Goal: Information Seeking & Learning: Learn about a topic

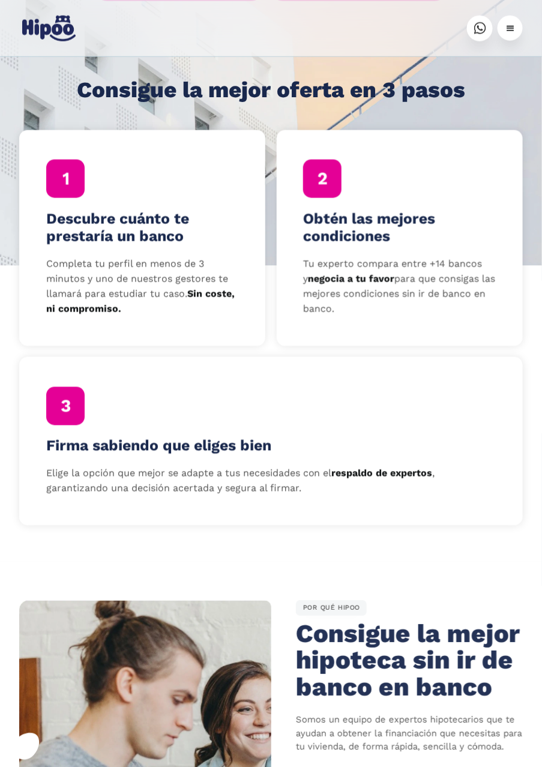
scroll to position [340, 0]
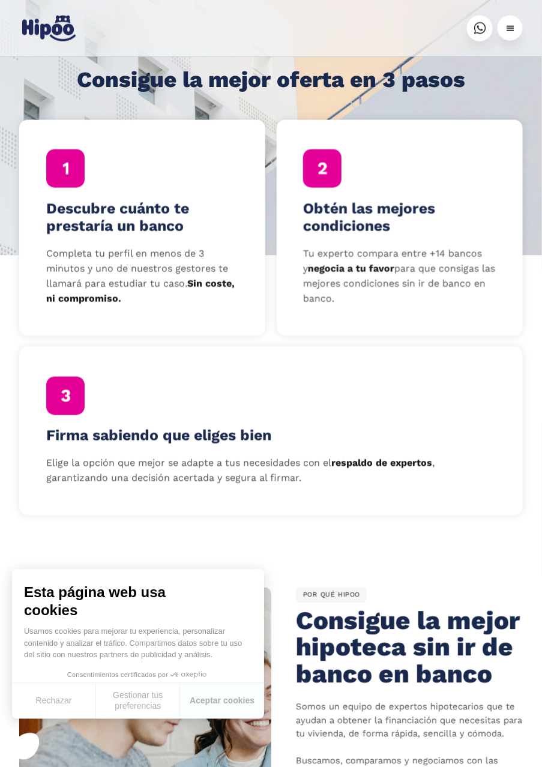
click at [79, 228] on h4 "Descubre cuánto te prestaría un banco" at bounding box center [142, 218] width 193 height 36
click at [79, 223] on h4 "Descubre cuánto te prestaría un banco" at bounding box center [142, 218] width 193 height 36
click at [202, 288] on strong "Sin coste, ni compromiso." at bounding box center [140, 291] width 188 height 26
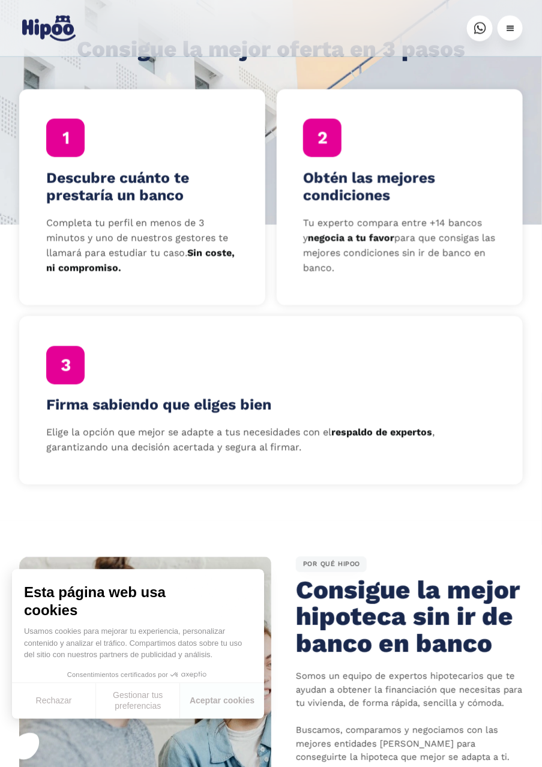
scroll to position [373, 0]
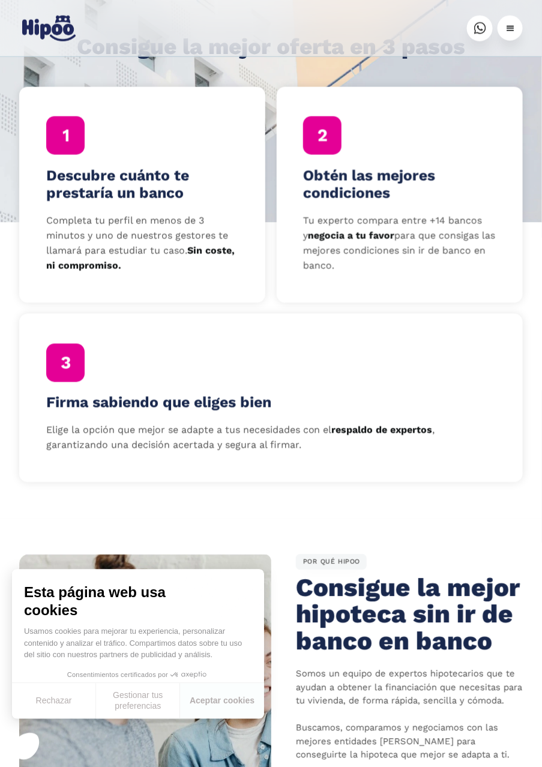
click at [78, 270] on strong "Sin coste, ni compromiso." at bounding box center [140, 258] width 188 height 26
click at [77, 267] on strong "Sin coste, ni compromiso." at bounding box center [140, 258] width 188 height 26
click at [225, 247] on strong "Sin coste, ni compromiso." at bounding box center [140, 258] width 188 height 26
click at [59, 231] on p "Completa tu perfil en menos de 3 minutos y uno de nuestros gestores te llamará …" at bounding box center [142, 243] width 193 height 59
click at [63, 222] on p "Completa tu perfil en menos de 3 minutos y uno de nuestros gestores te llamará …" at bounding box center [142, 243] width 193 height 59
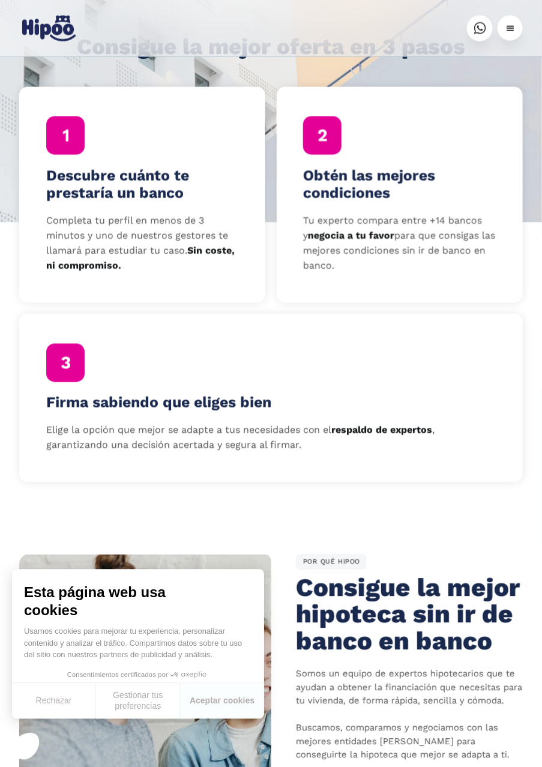
click at [65, 217] on p "Completa tu perfil en menos de 3 minutos y uno de nuestros gestores te llamará …" at bounding box center [142, 243] width 193 height 59
click at [62, 144] on div at bounding box center [65, 135] width 38 height 38
click at [63, 130] on img at bounding box center [65, 136] width 6 height 12
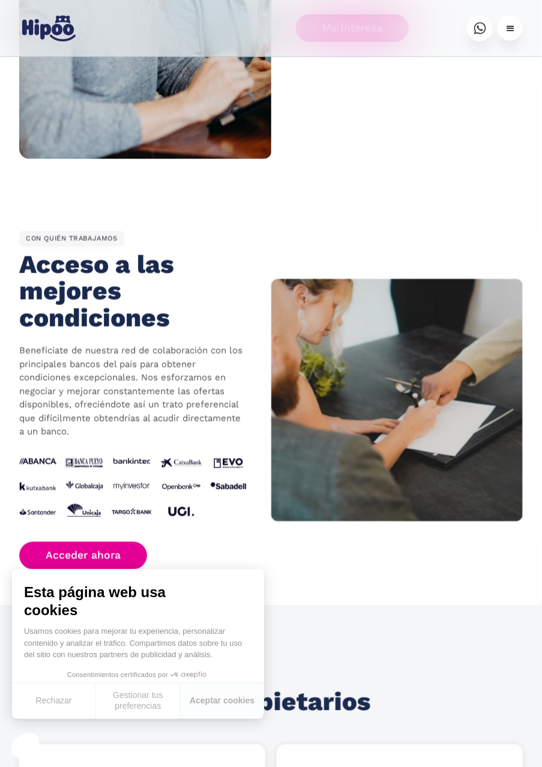
scroll to position [1141, 0]
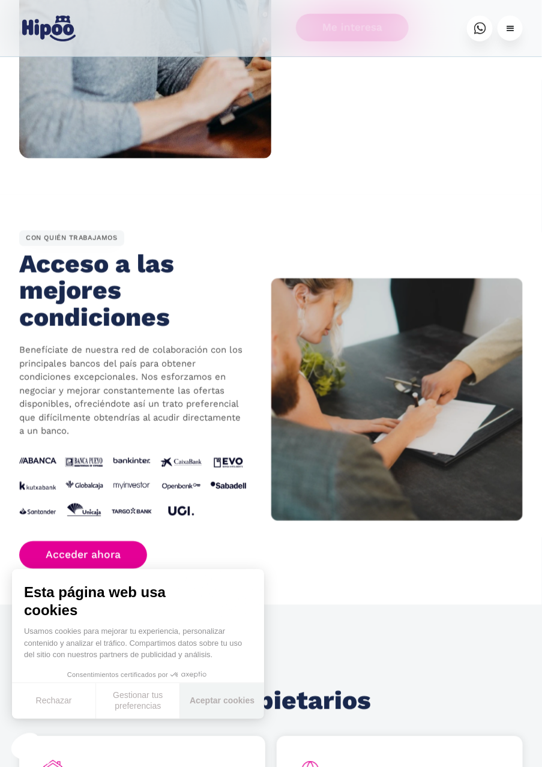
click at [201, 719] on button "Aceptar cookies" at bounding box center [222, 701] width 84 height 35
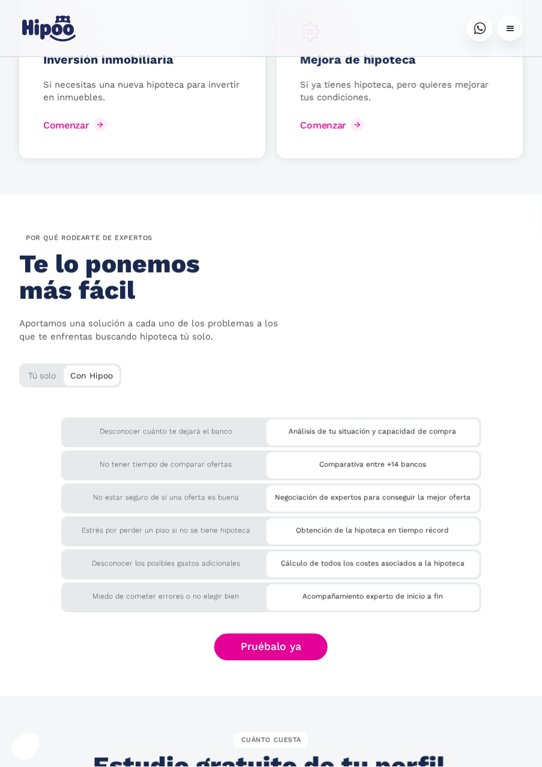
scroll to position [2072, 0]
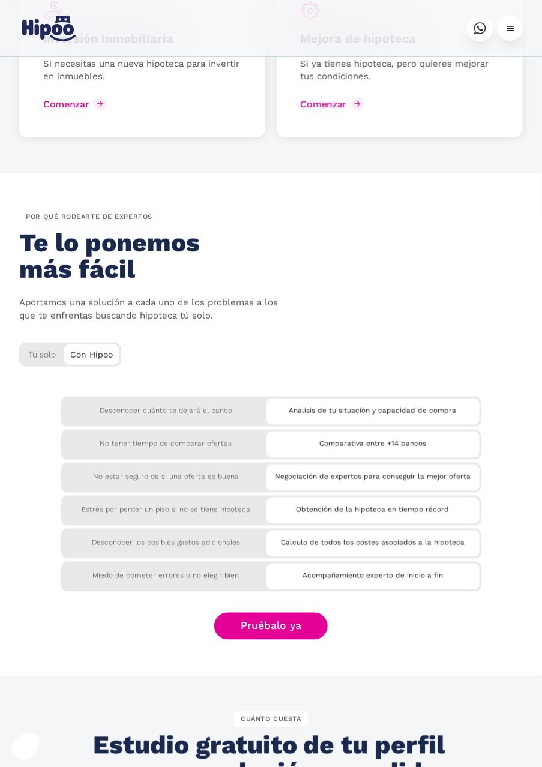
click at [307, 415] on div "Análisis de tu situación y capacidad de compra" at bounding box center [373, 409] width 213 height 20
click at [310, 420] on div "Análisis de tu situación y capacidad de compra" at bounding box center [373, 412] width 213 height 26
click at [217, 420] on div "Desconocer cuánto te dejará el banco" at bounding box center [271, 412] width 420 height 30
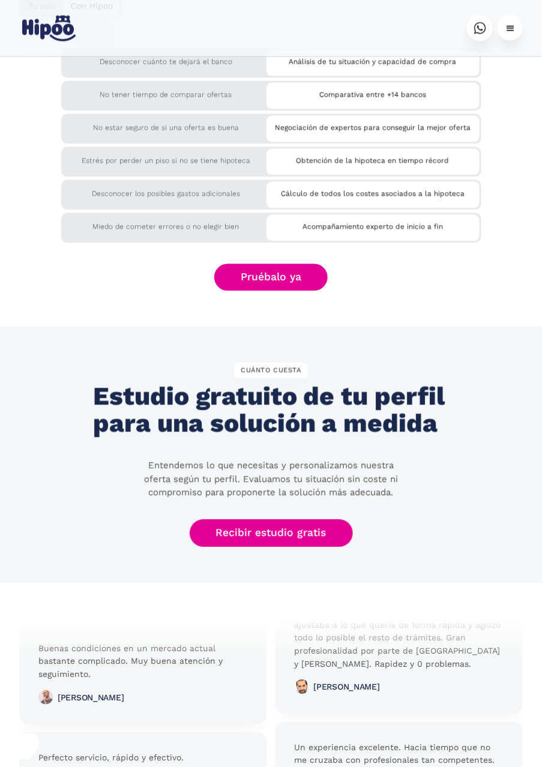
scroll to position [2444, 0]
